Goal: Find contact information: Find contact information

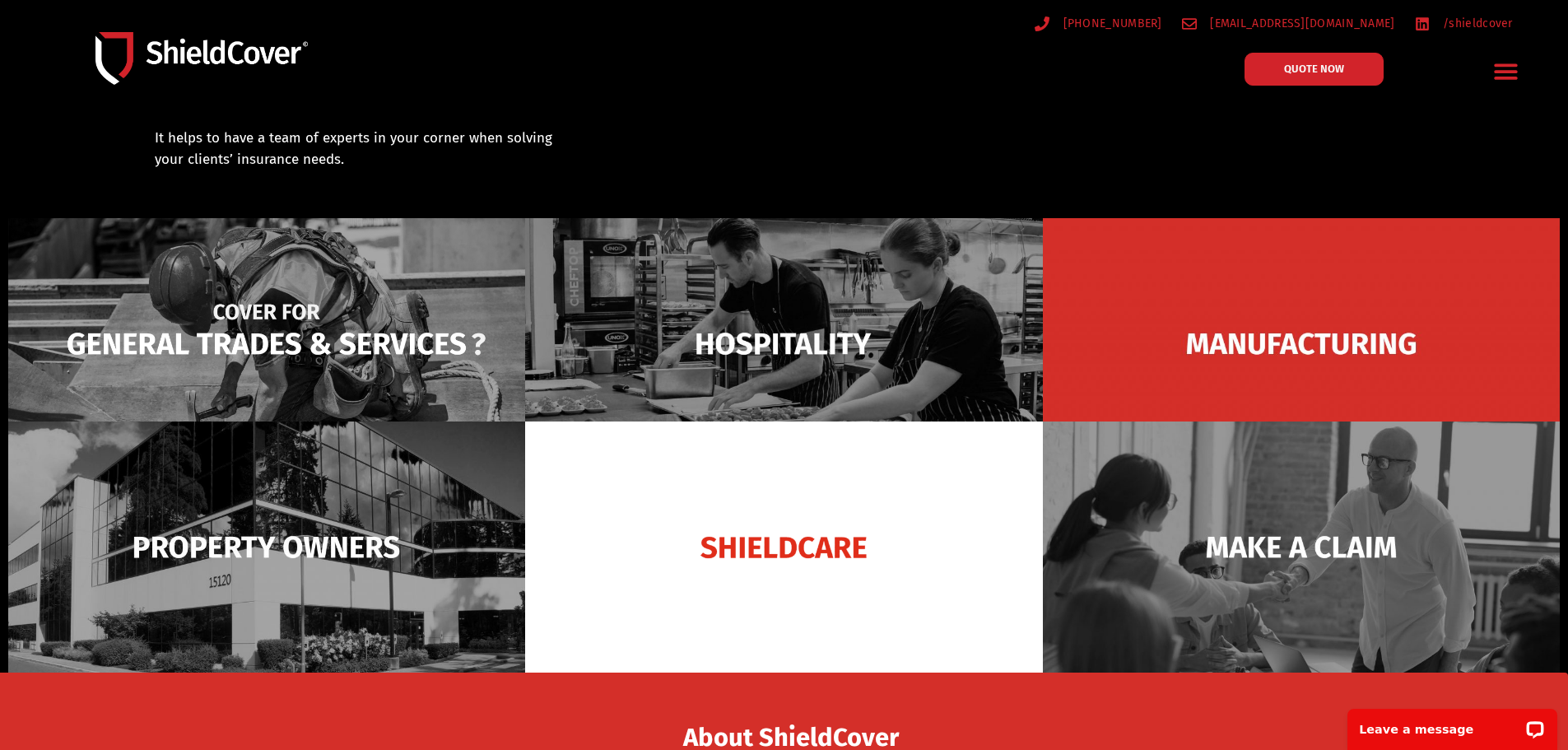
scroll to position [82, 0]
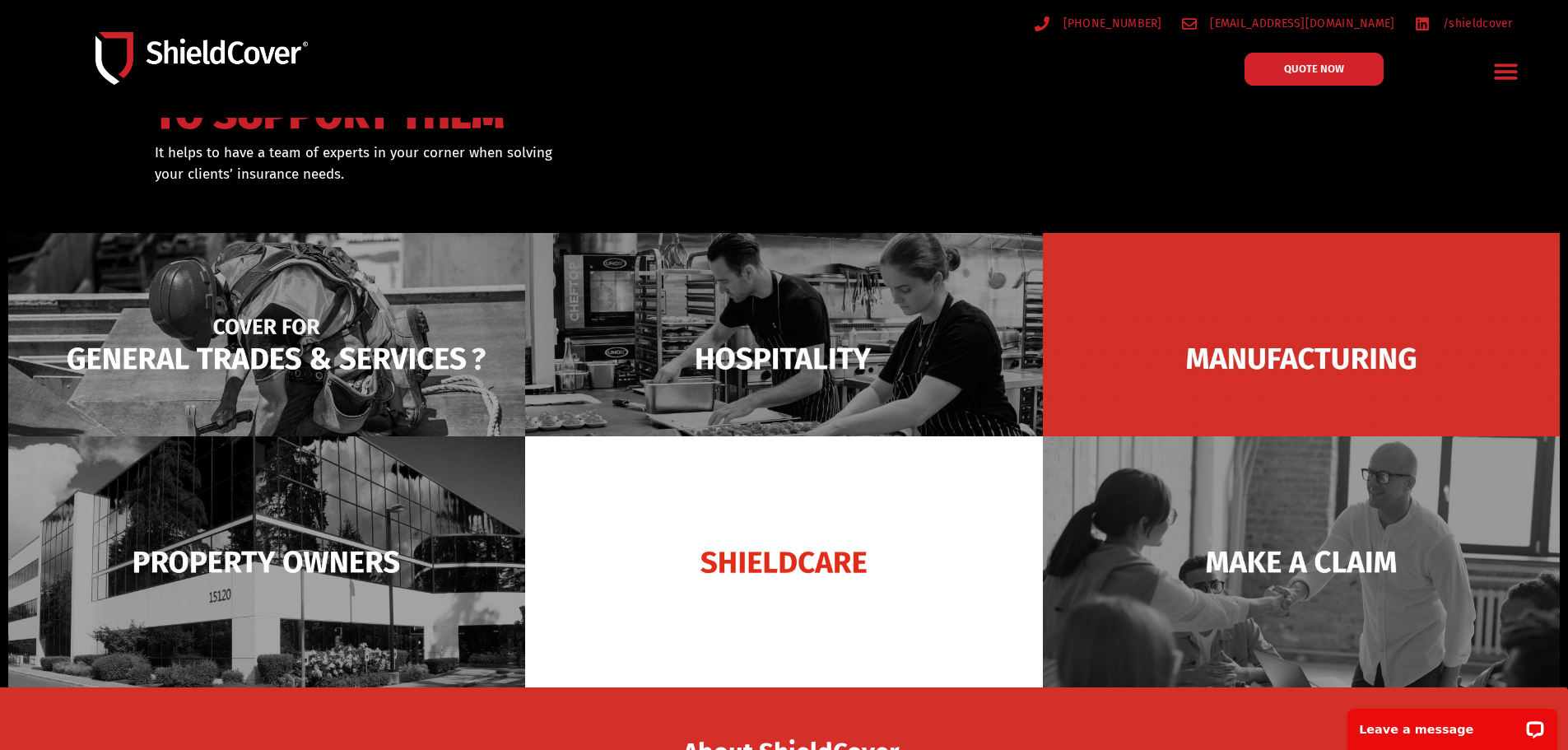
click at [401, 310] on img at bounding box center [267, 358] width 517 height 251
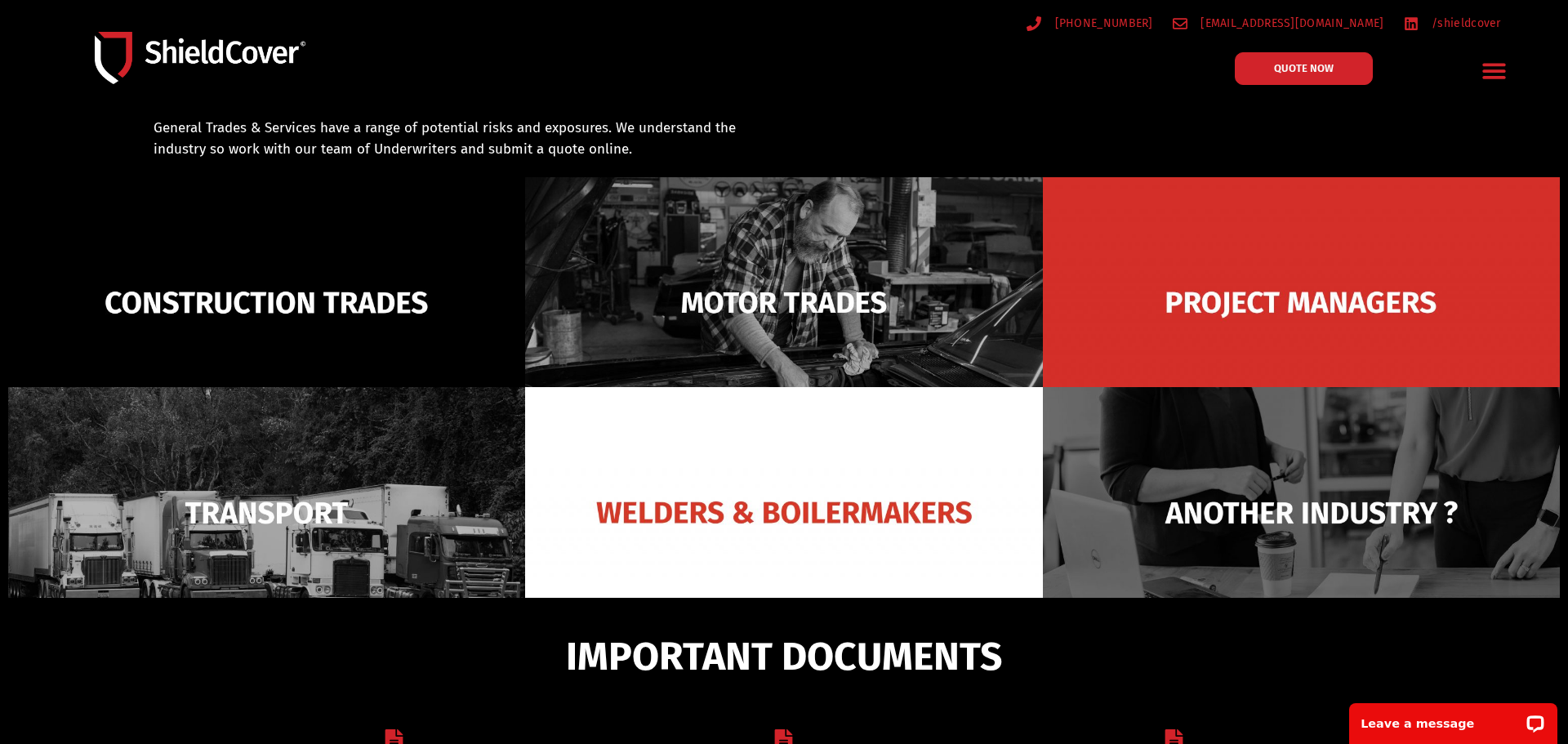
scroll to position [117, 0]
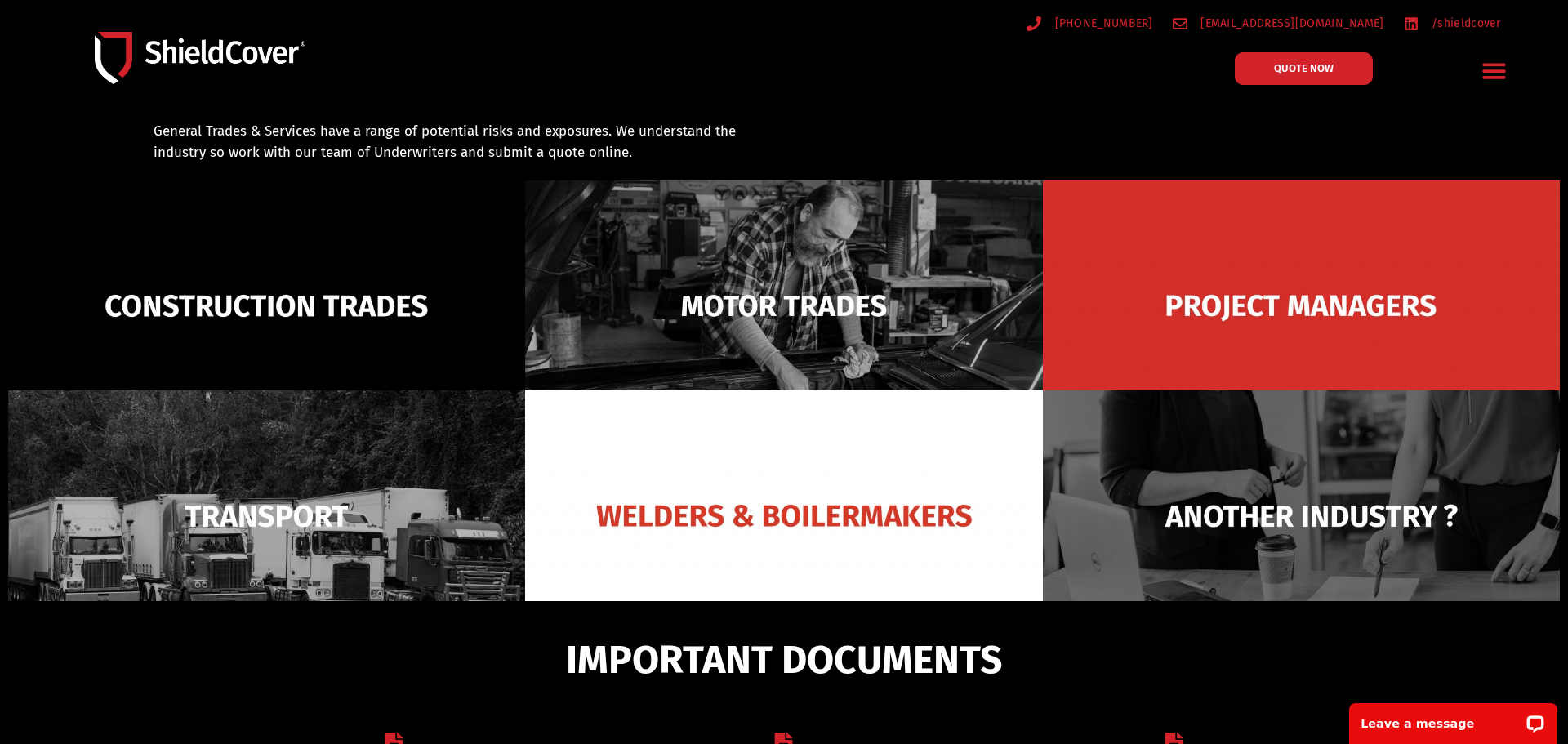
click at [1503, 68] on icon "Menu Toggle" at bounding box center [1494, 70] width 25 height 25
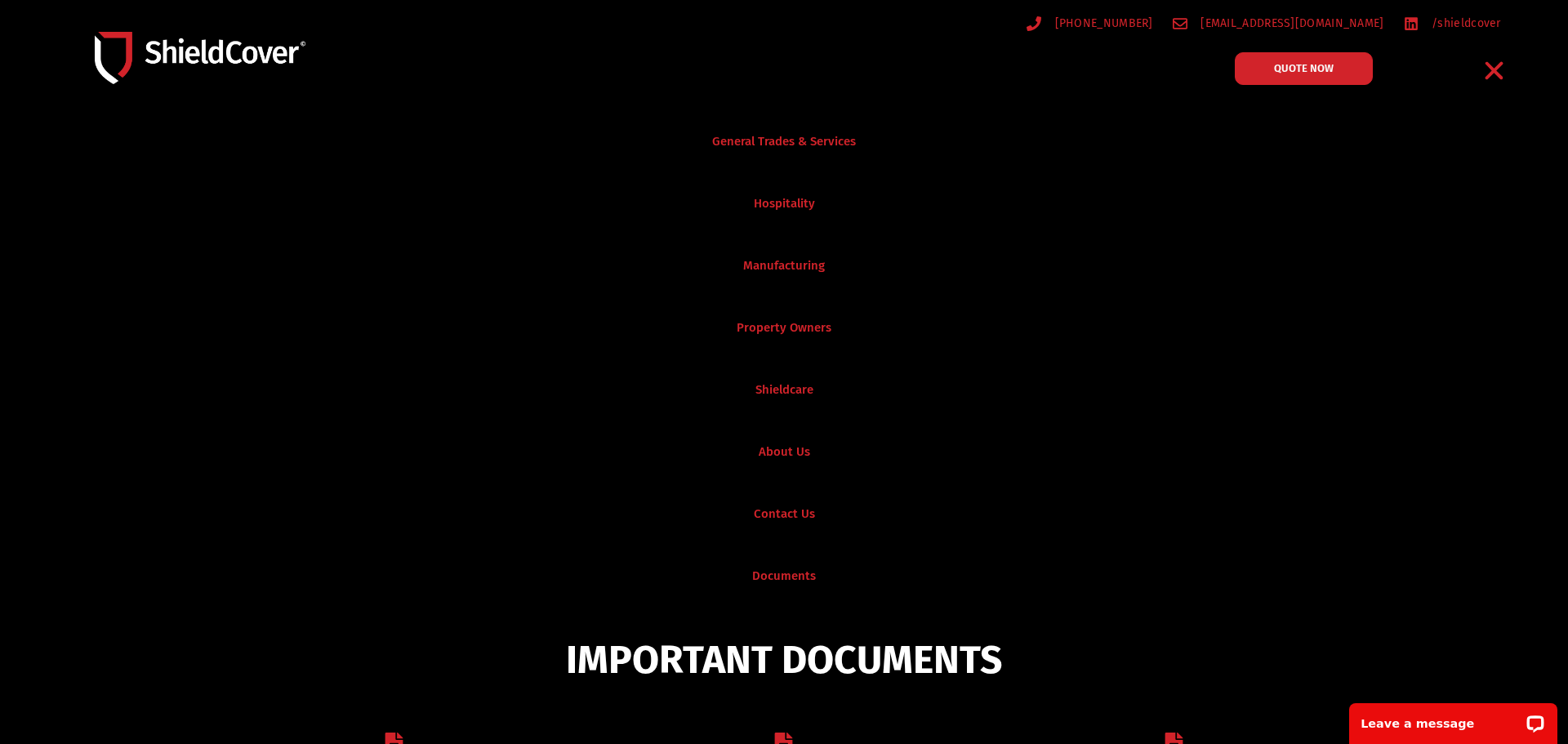
click at [938, 43] on div "[PHONE_NUMBER] [EMAIL_ADDRESS][DOMAIN_NAME] /shieldcover" at bounding box center [1172, 31] width 718 height 26
click at [1496, 65] on icon "Menu Toggle" at bounding box center [1494, 70] width 25 height 25
